Goal: Check status: Check status

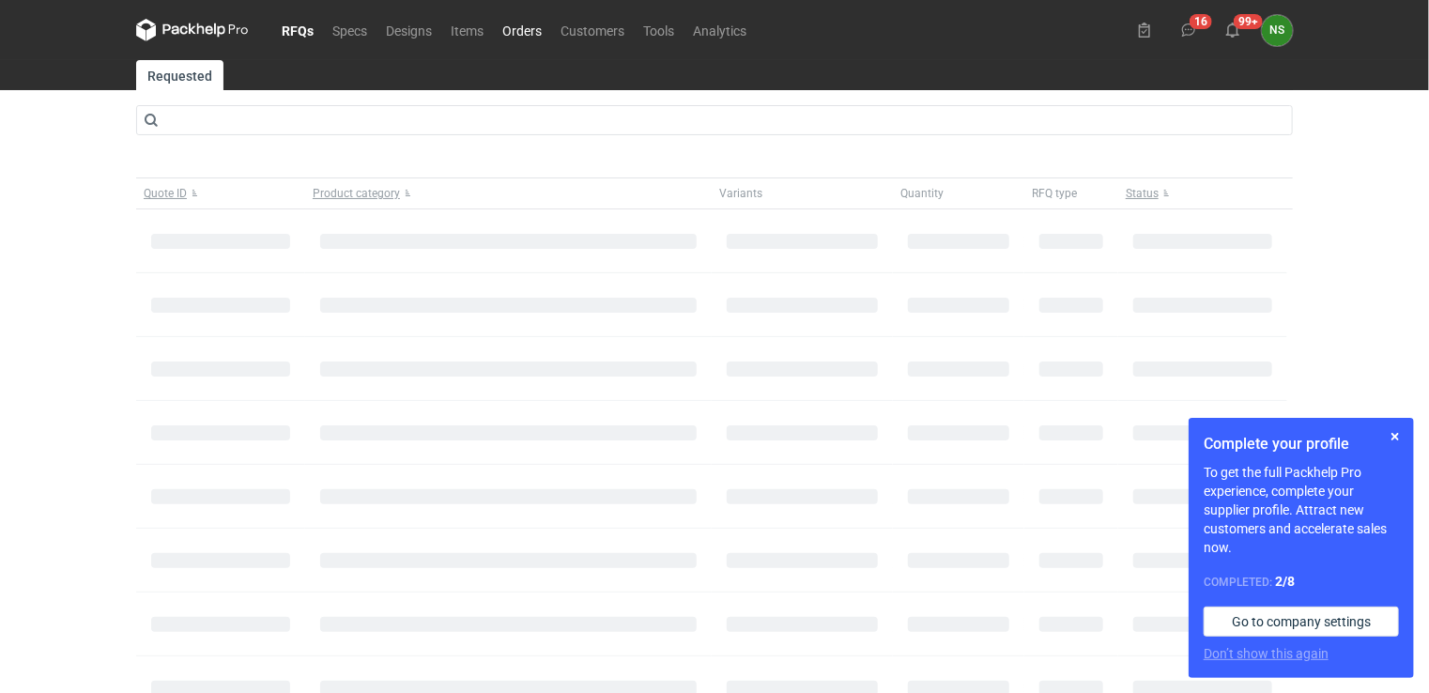
click at [525, 28] on link "Orders" at bounding box center [522, 30] width 58 height 23
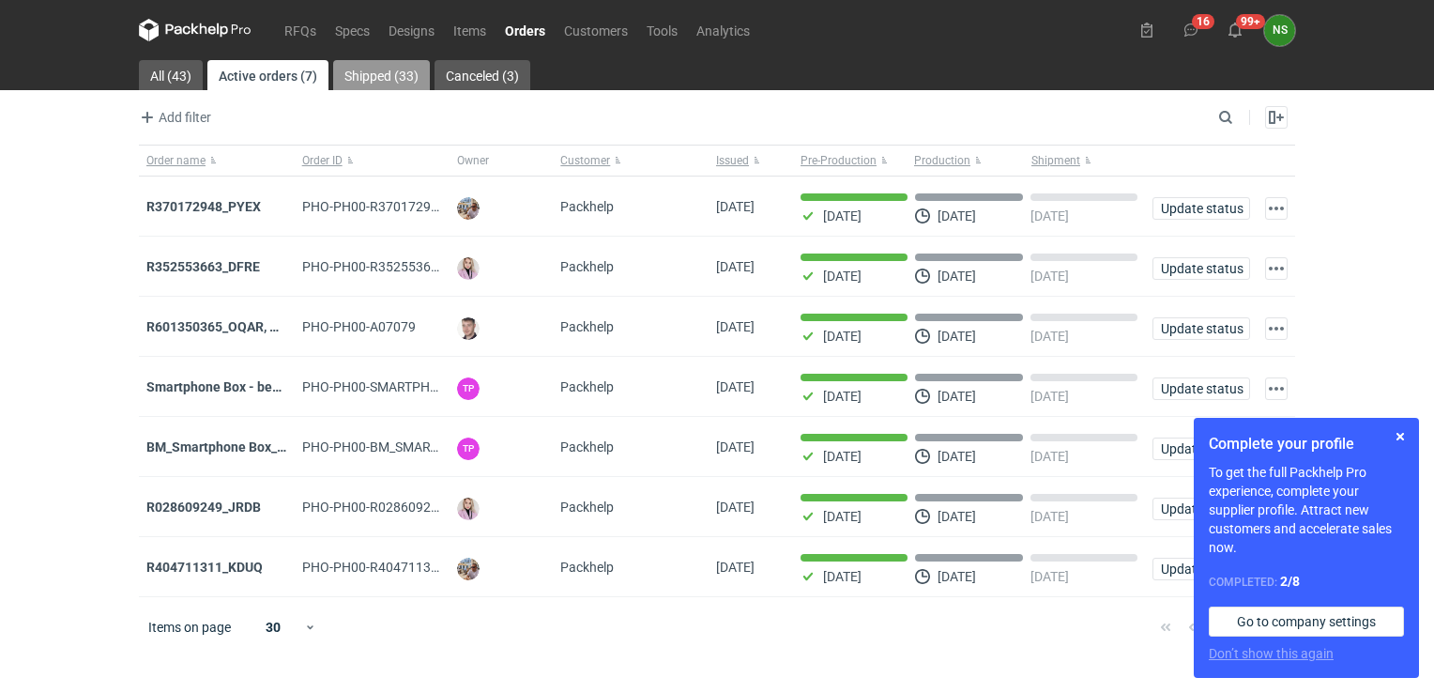
click at [366, 72] on link "Shipped (33)" at bounding box center [381, 75] width 97 height 30
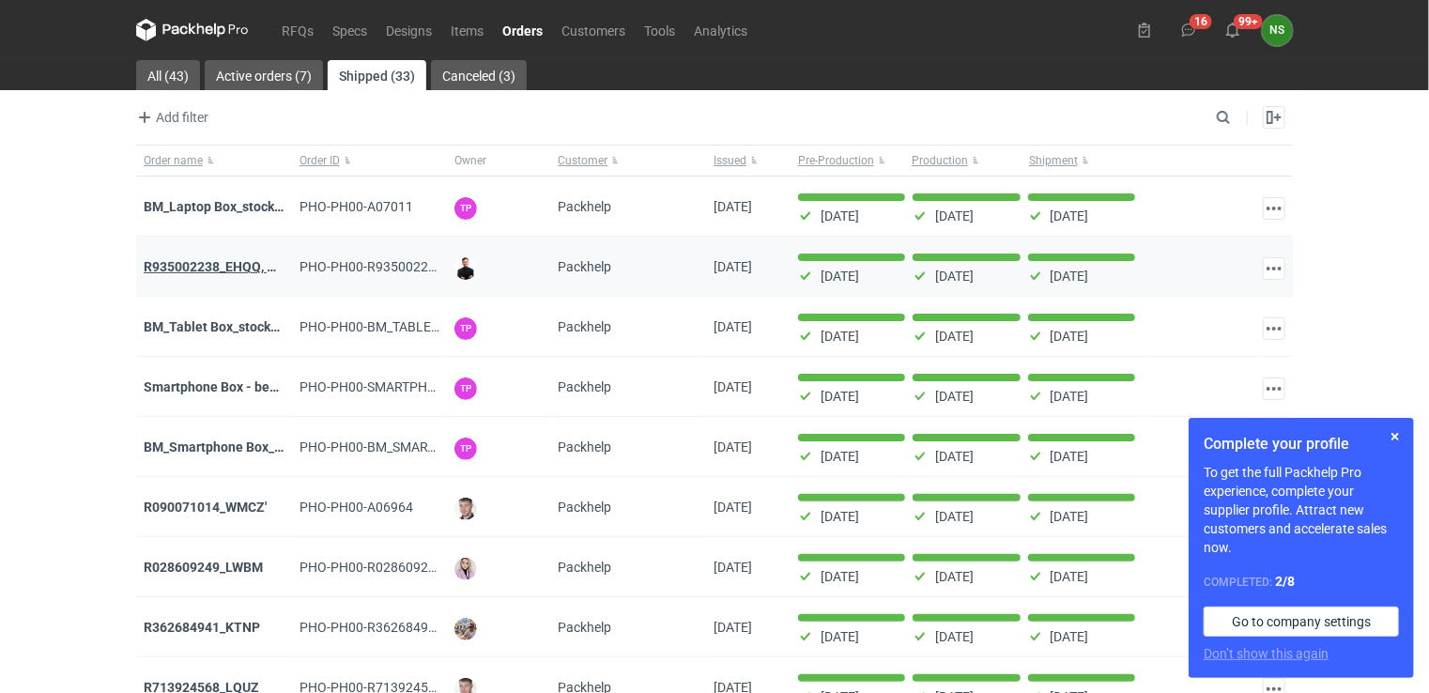
click at [252, 265] on strong "R935002238_EHQQ, KYPE" at bounding box center [222, 266] width 156 height 15
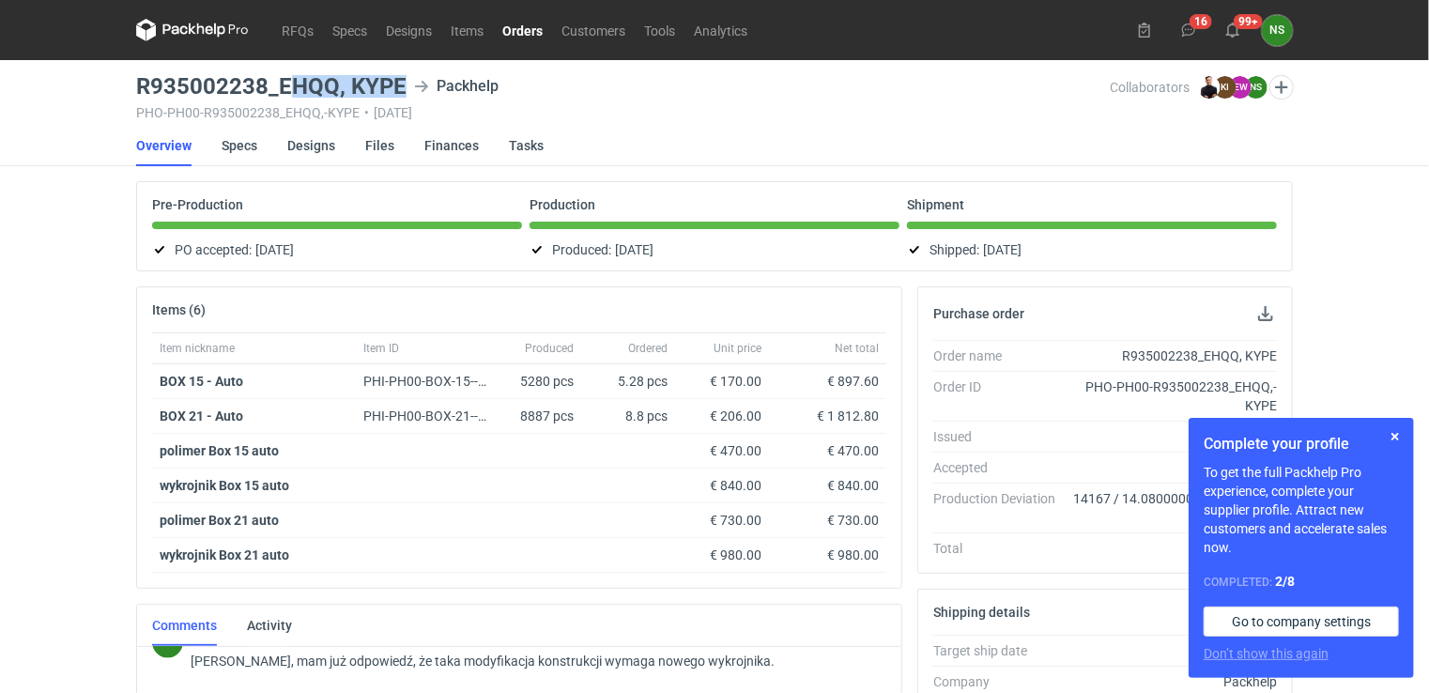
drag, startPoint x: 406, startPoint y: 82, endPoint x: 302, endPoint y: 70, distance: 103.9
click at [302, 70] on main "R935002238_EHQQ, KYPE Packhelp PHO-PH00-R935002238_EHQQ,-KYPE • [DATE] Collabor…" at bounding box center [715, 665] width 1172 height 1211
drag, startPoint x: 302, startPoint y: 70, endPoint x: 228, endPoint y: 70, distance: 74.2
click at [228, 70] on main "R935002238_EHQQ, KYPE Packhelp PHO-PH00-R935002238_EHQQ,-KYPE • [DATE] Collabor…" at bounding box center [715, 665] width 1172 height 1211
drag, startPoint x: 402, startPoint y: 76, endPoint x: 134, endPoint y: 72, distance: 267.6
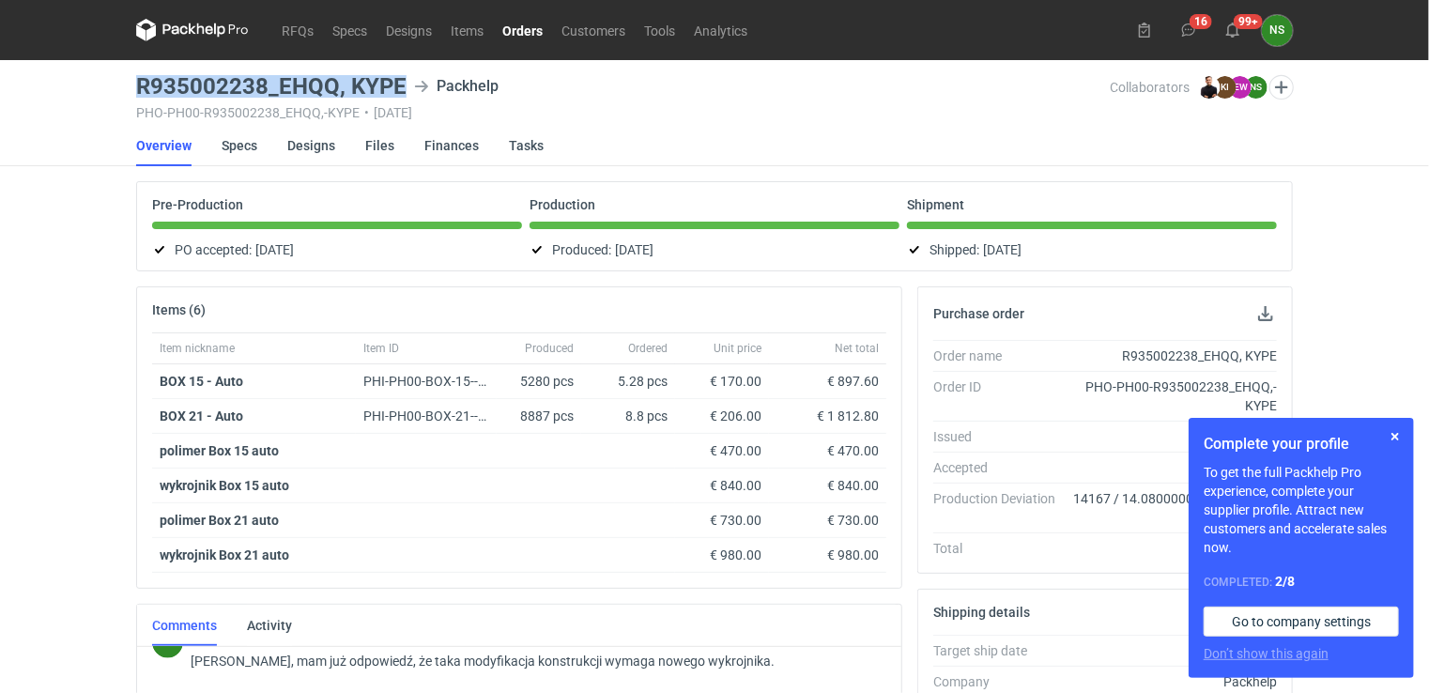
click at [134, 72] on main "R935002238_EHQQ, KYPE Packhelp PHO-PH00-R935002238_EHQQ,-KYPE • [DATE] Collabor…" at bounding box center [715, 665] width 1172 height 1211
copy h3 "R935002238_EHQQ, KYPE"
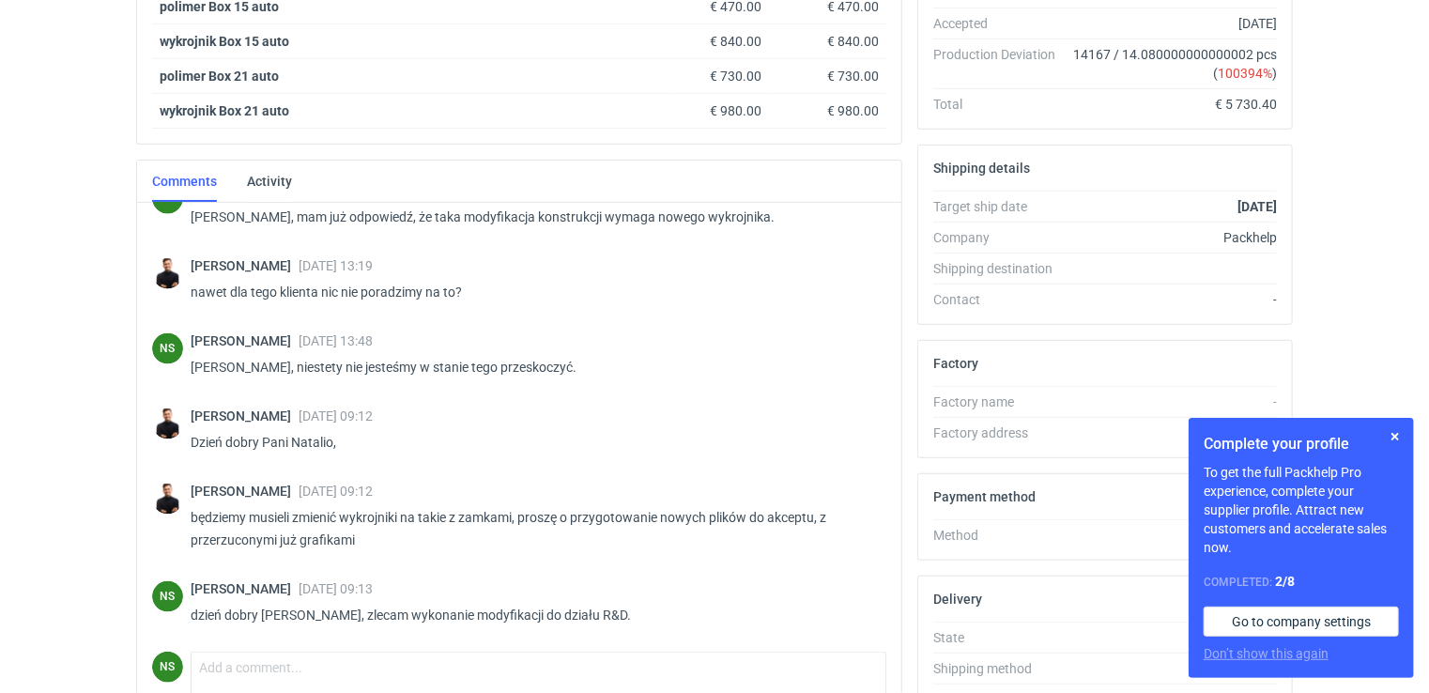
scroll to position [524, 0]
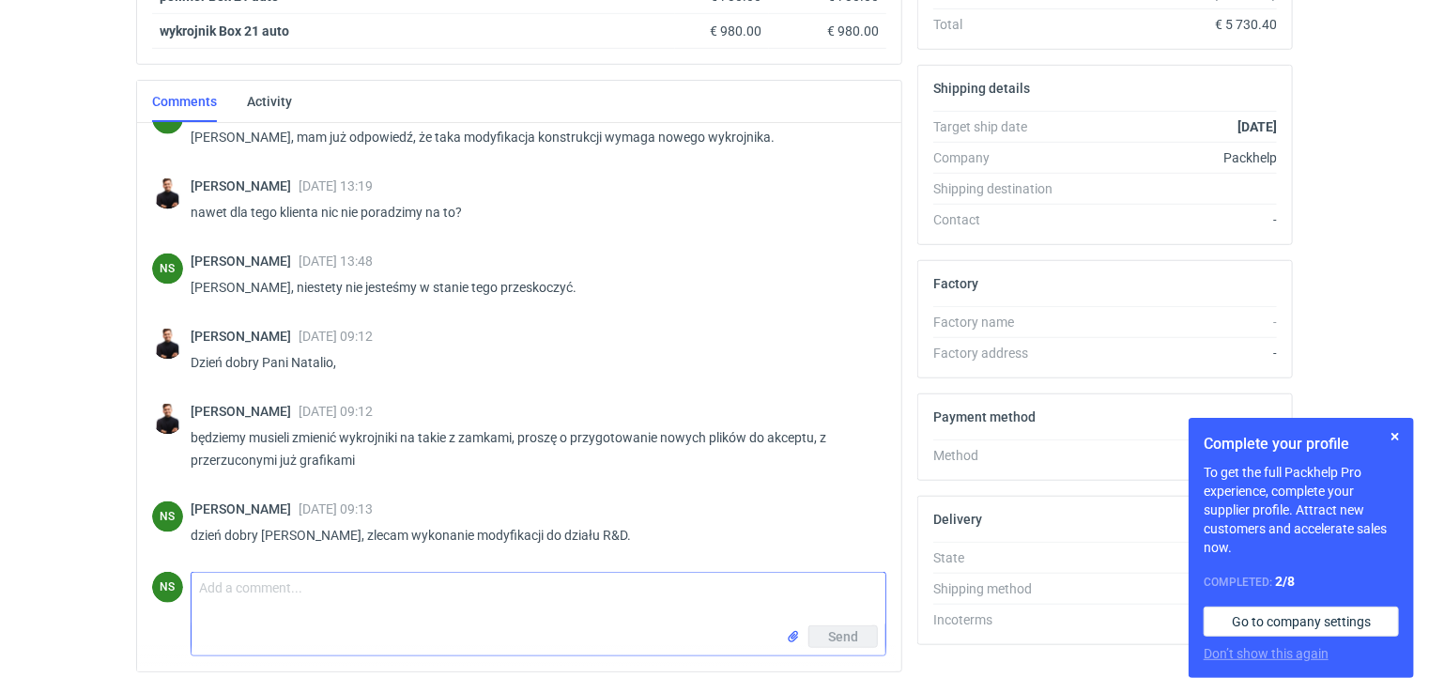
click at [796, 627] on input "file" at bounding box center [793, 637] width 15 height 20
click at [788, 670] on input "file" at bounding box center [793, 677] width 15 height 20
click at [259, 592] on textarea "Comment message" at bounding box center [539, 599] width 694 height 53
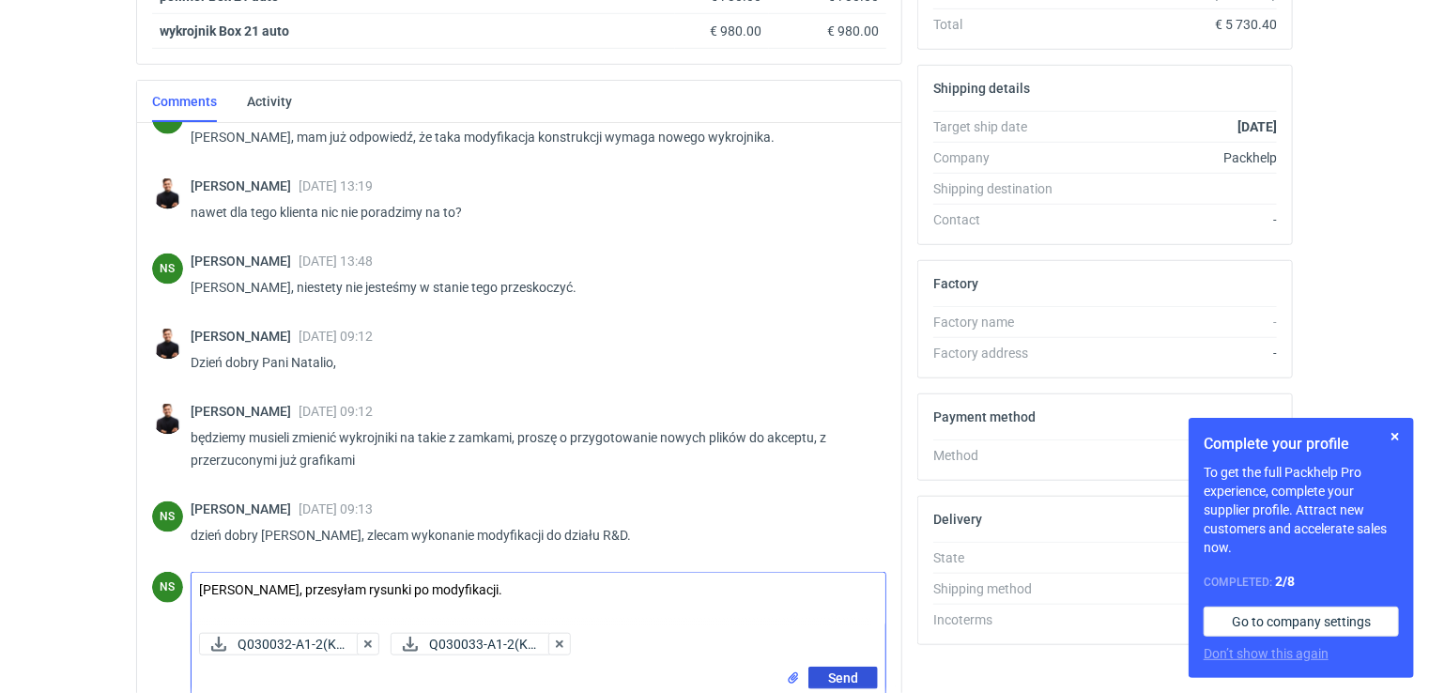
type textarea "[PERSON_NAME], przesyłam rysunki po modyfikacji."
click at [826, 672] on button "Send" at bounding box center [842, 678] width 69 height 23
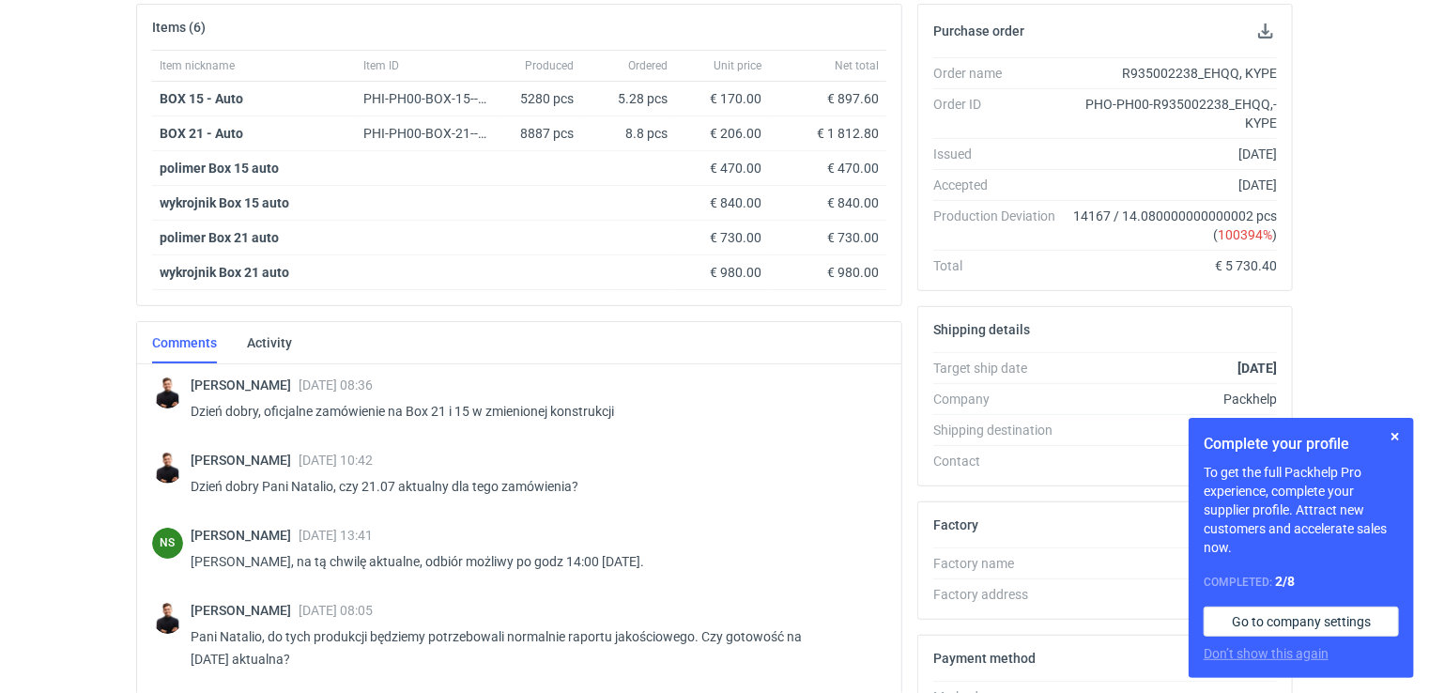
scroll to position [0, 0]
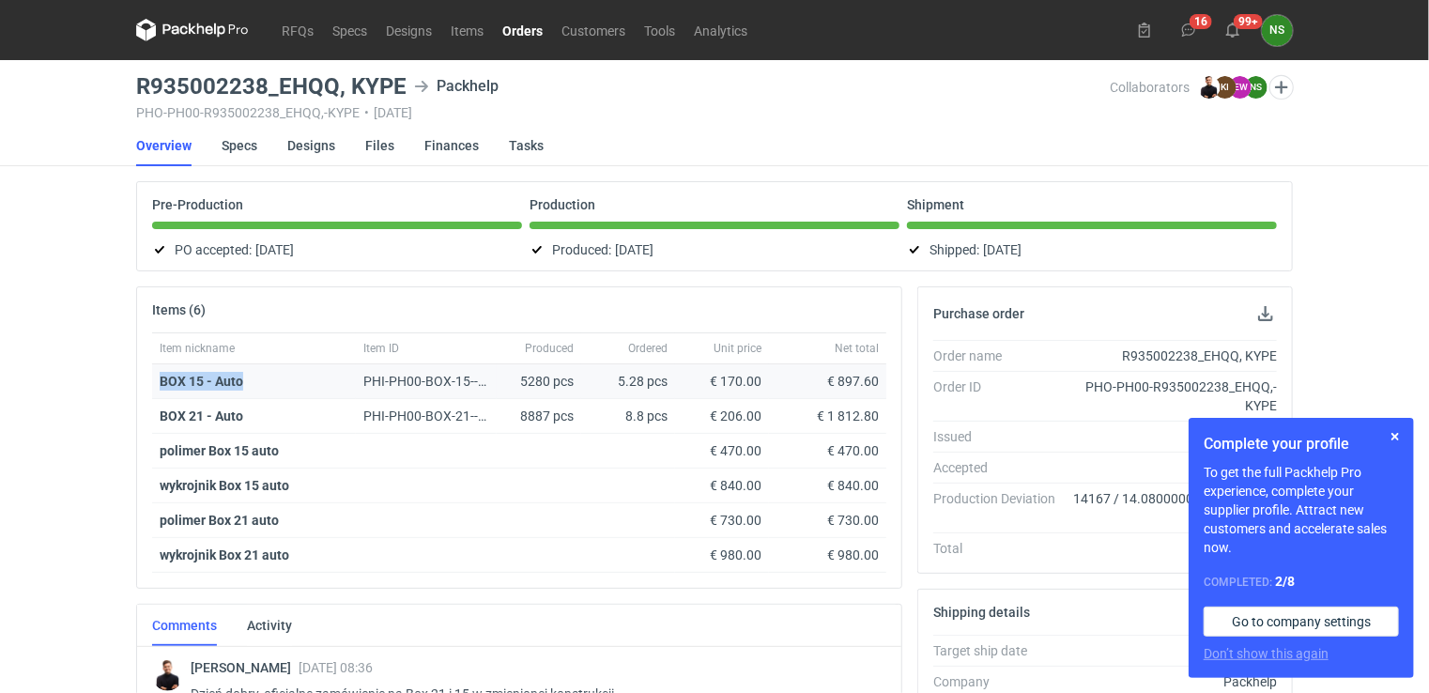
drag, startPoint x: 244, startPoint y: 385, endPoint x: 156, endPoint y: 380, distance: 88.4
click at [156, 380] on div "BOX 15 - Auto" at bounding box center [254, 381] width 204 height 35
copy strong "BOX 15 - Auto"
drag, startPoint x: 1141, startPoint y: 350, endPoint x: 1277, endPoint y: 355, distance: 136.2
click at [1277, 355] on div "R935002238_EHQQ, KYPE" at bounding box center [1173, 355] width 207 height 19
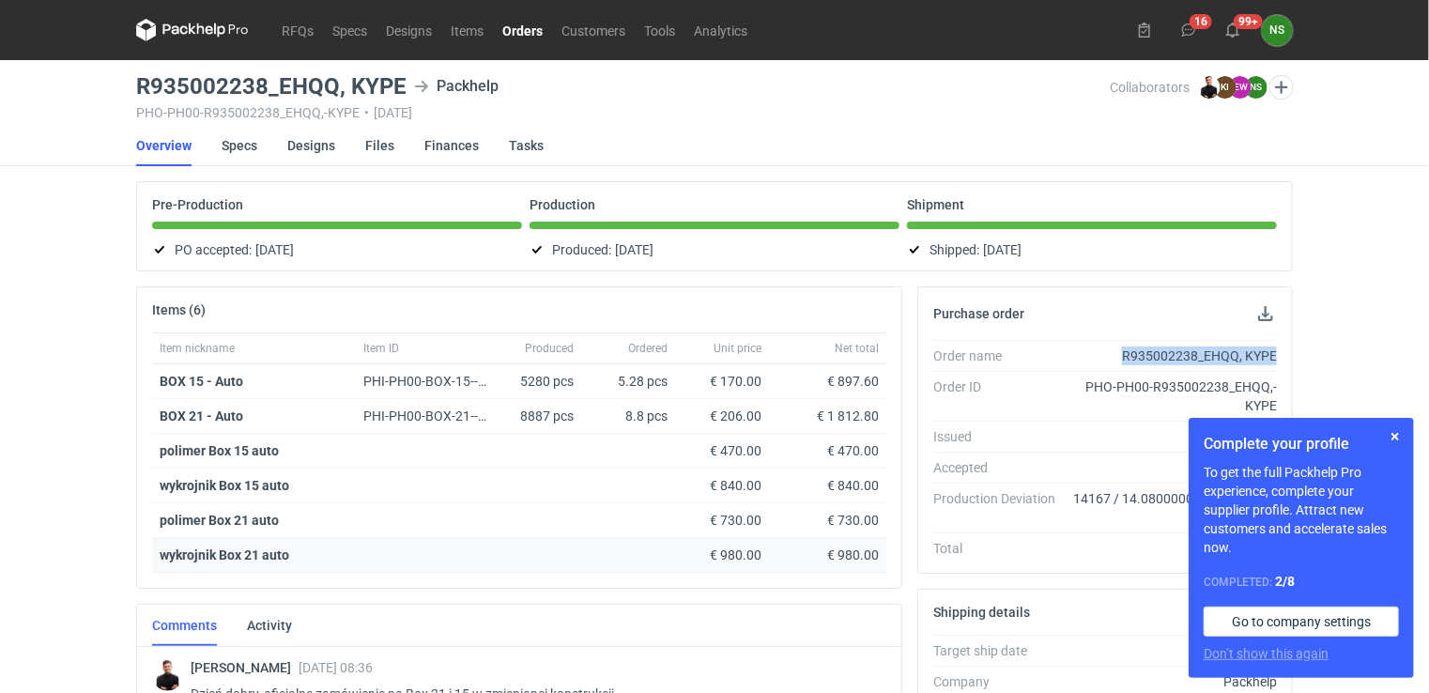
copy div "R935002238_EHQQ, KYPE"
